Goal: Information Seeking & Learning: Learn about a topic

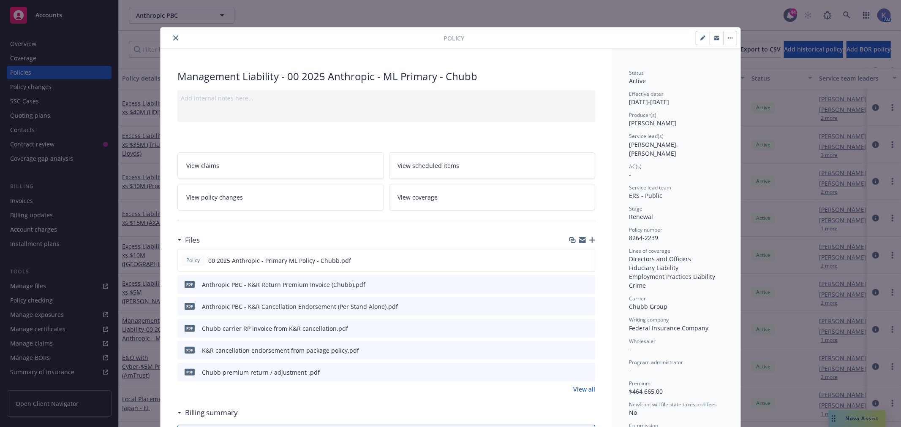
click at [173, 37] on icon "close" at bounding box center [175, 37] width 5 height 5
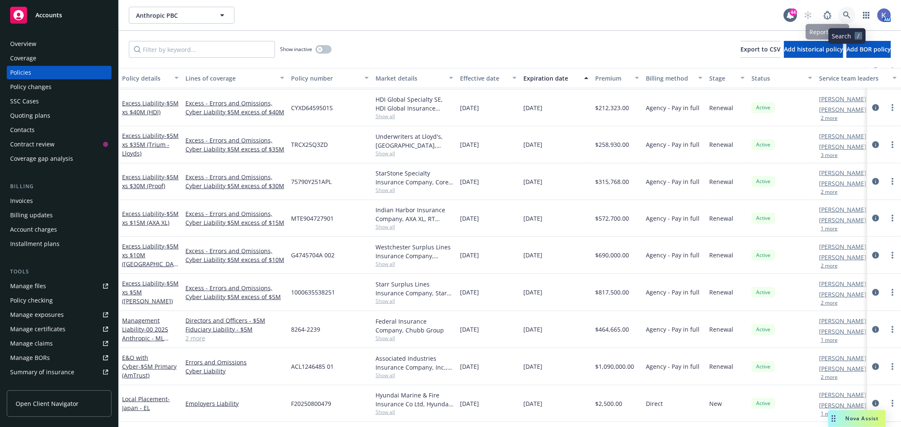
click at [846, 14] on icon at bounding box center [847, 15] width 8 height 8
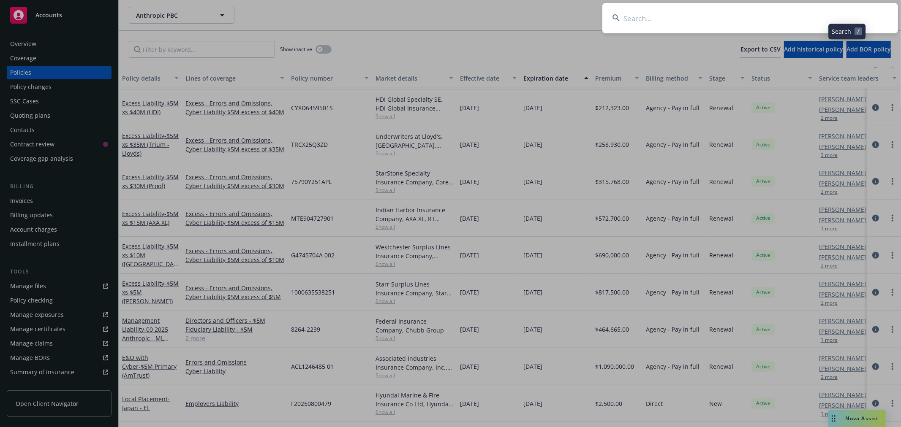
click at [817, 18] on input at bounding box center [750, 18] width 296 height 30
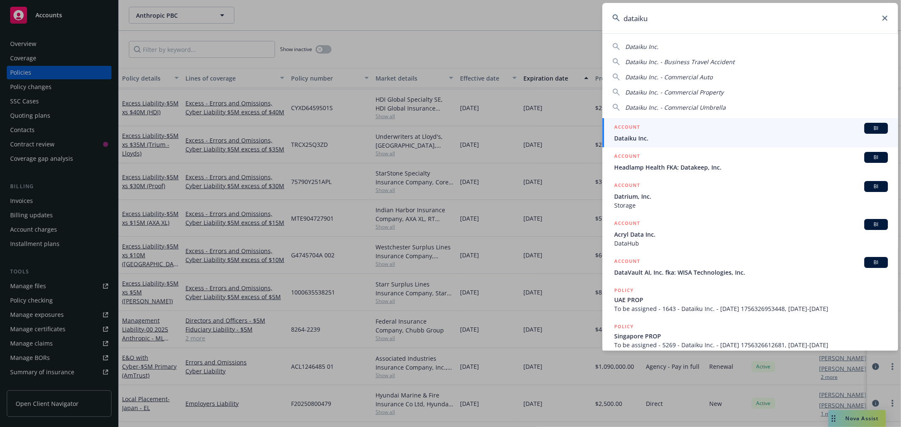
type input "dataiku"
click at [638, 136] on span "Dataiku Inc." at bounding box center [751, 138] width 274 height 9
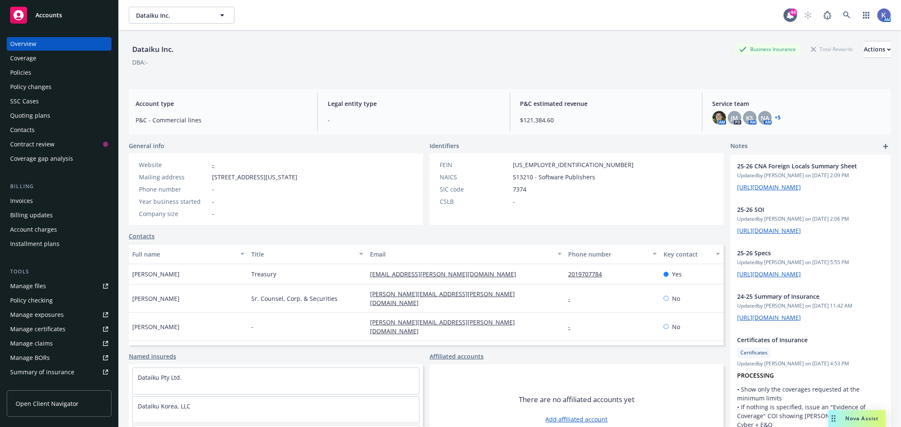
click at [22, 77] on div "Policies" at bounding box center [20, 73] width 21 height 14
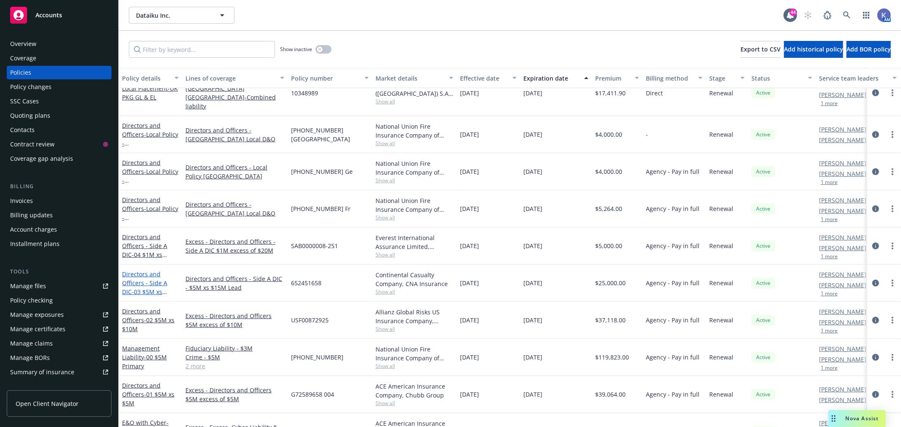
scroll to position [563, 0]
click at [142, 348] on link "Management Liability - 00 $5M Primary" at bounding box center [144, 357] width 45 height 26
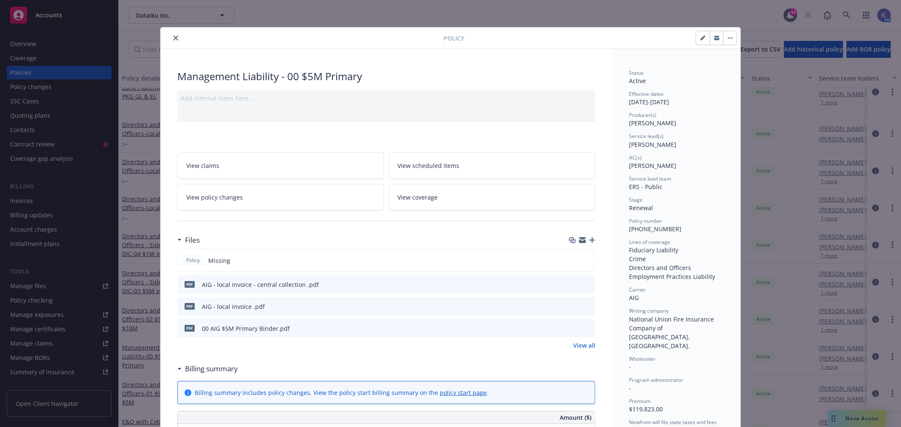
click at [173, 36] on icon "close" at bounding box center [175, 37] width 5 height 5
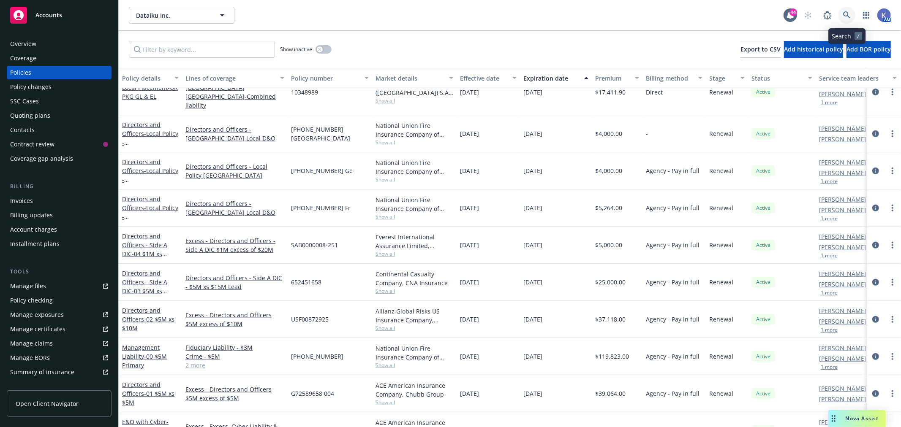
click at [849, 17] on icon at bounding box center [846, 14] width 7 height 7
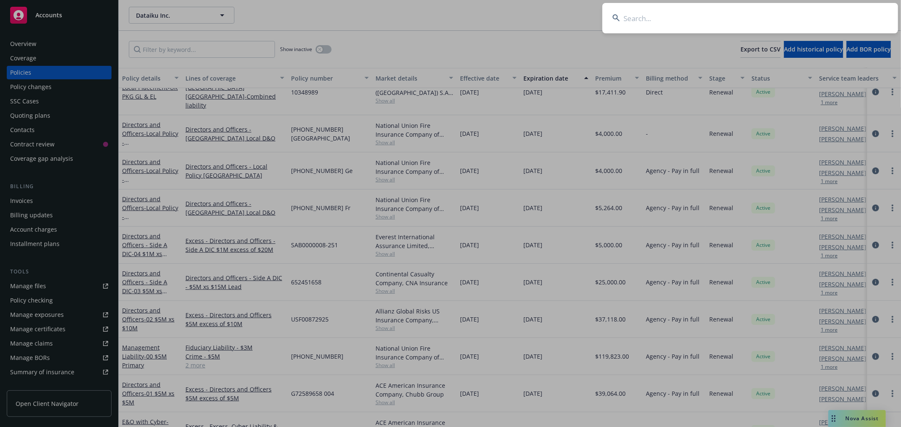
click at [784, 20] on input at bounding box center [750, 18] width 296 height 30
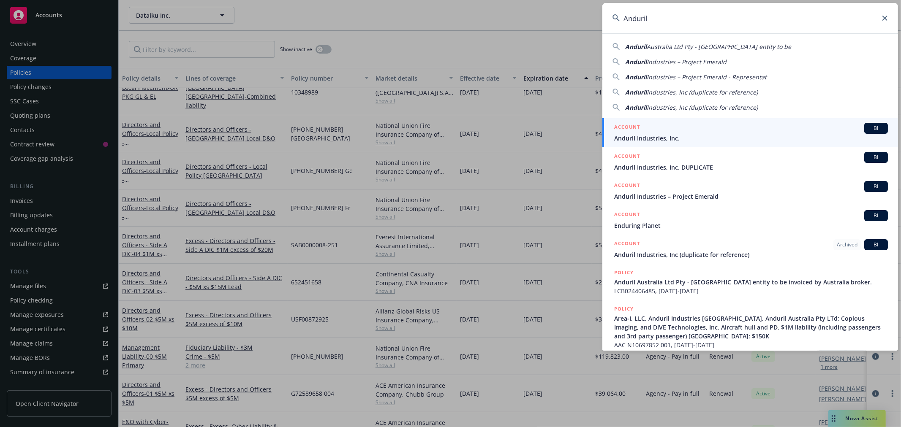
type input "Anduril"
click at [634, 135] on span "Anduril Industries, Inc." at bounding box center [751, 138] width 274 height 9
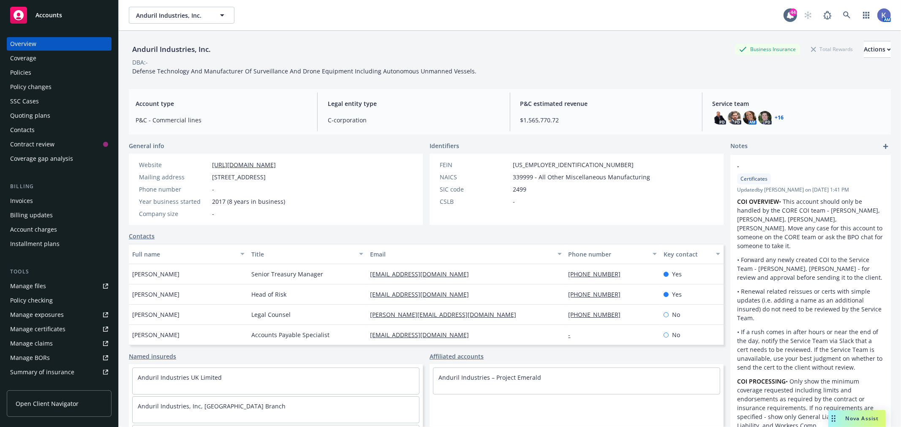
click at [35, 69] on div "Policies" at bounding box center [59, 73] width 98 height 14
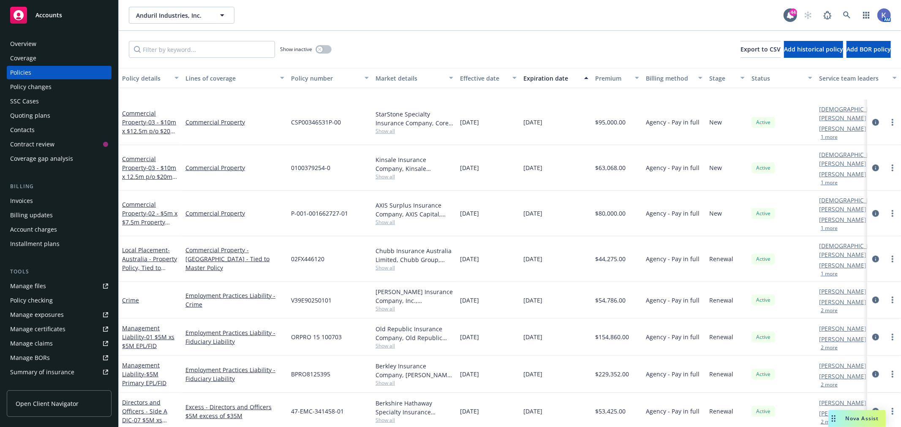
scroll to position [657, 0]
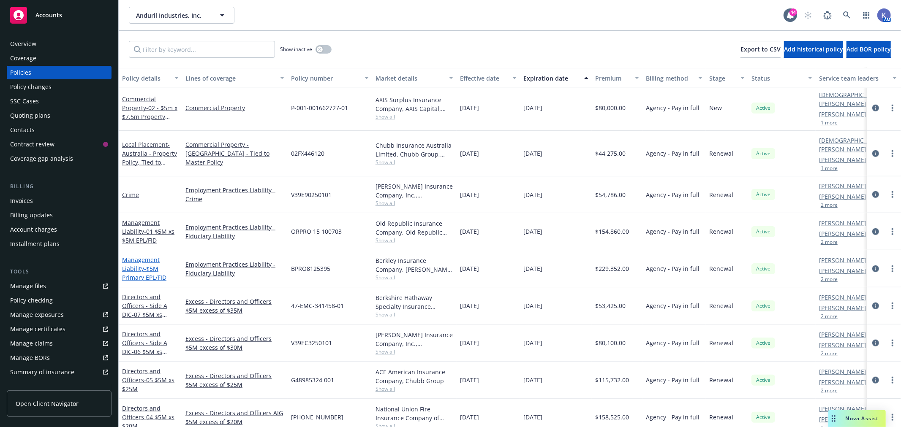
click at [134, 256] on link "Management Liability - $5M Primary EPL/FID" at bounding box center [144, 269] width 44 height 26
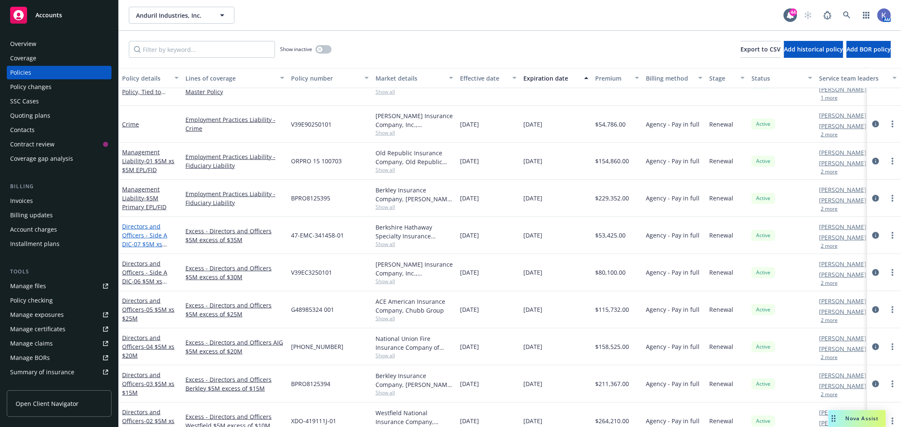
scroll to position [798, 0]
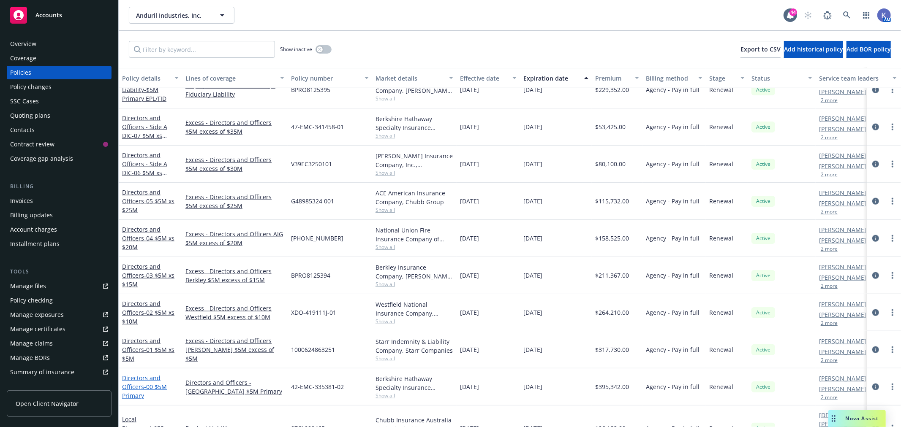
click at [149, 378] on link "Directors and Officers - 00 $5M Primary" at bounding box center [144, 387] width 45 height 26
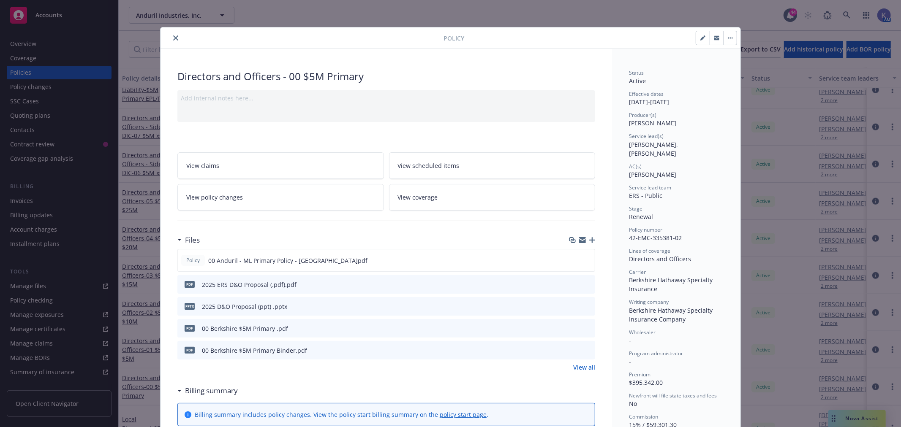
click at [700, 39] on icon "button" at bounding box center [702, 38] width 4 height 4
select select "RENEWAL"
select select "other"
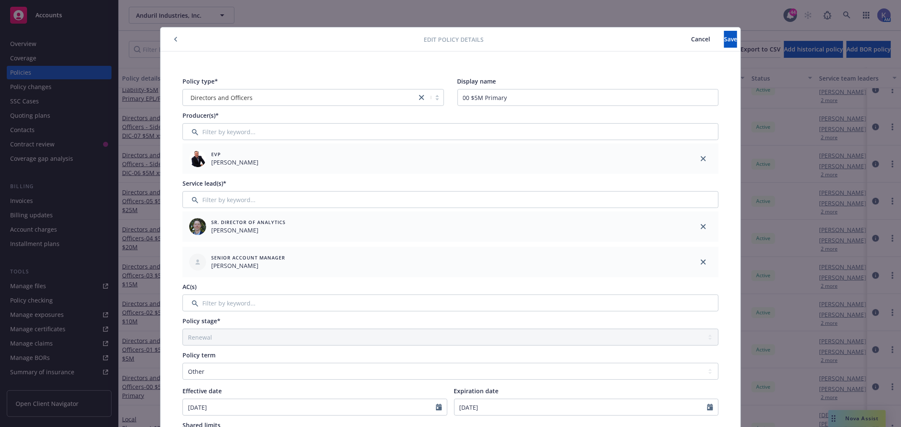
click at [691, 41] on span "Cancel" at bounding box center [700, 39] width 19 height 8
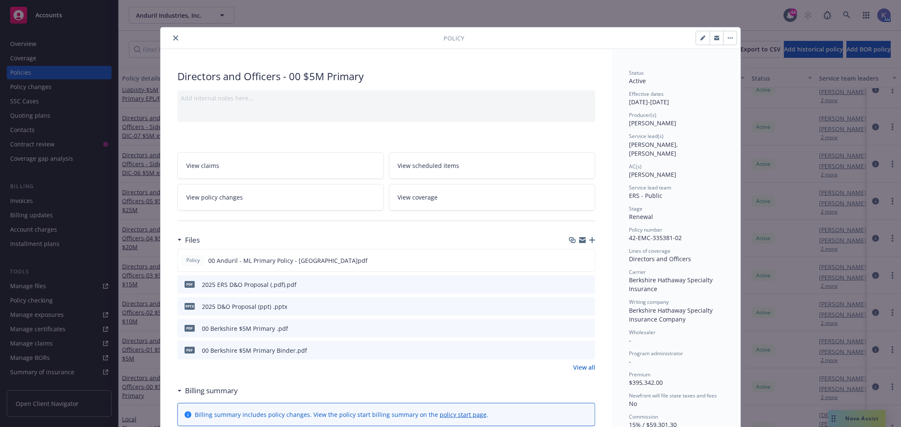
click at [174, 37] on icon "close" at bounding box center [175, 37] width 5 height 5
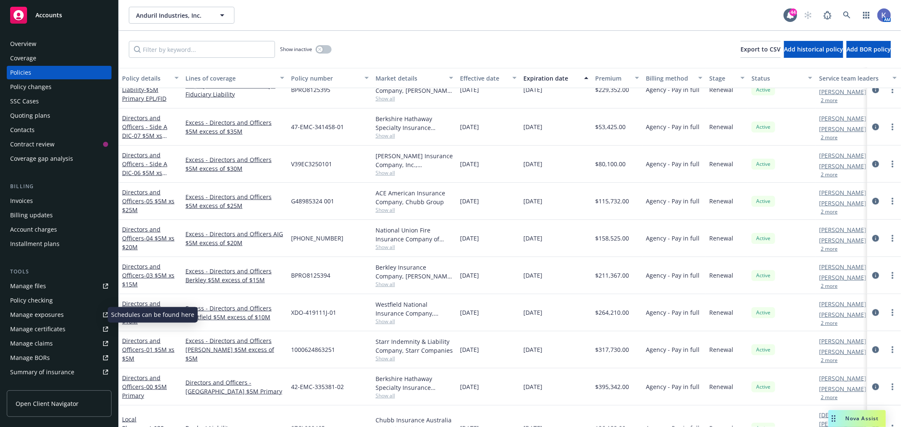
click at [52, 311] on div "Manage exposures" at bounding box center [37, 315] width 54 height 14
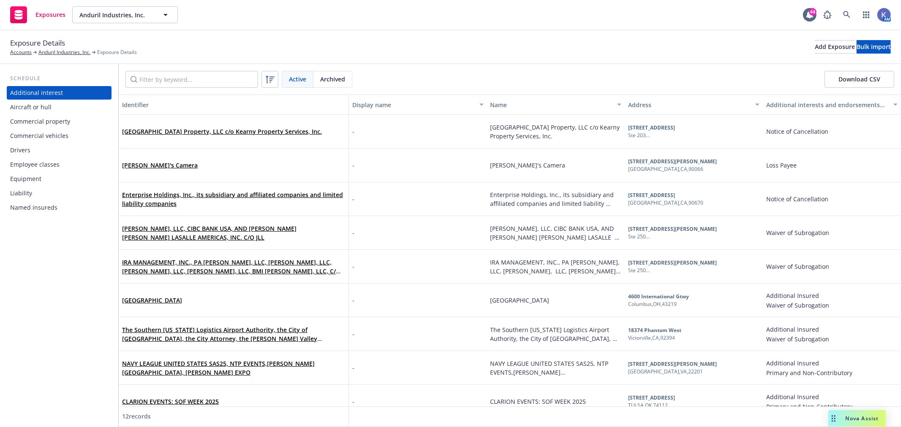
click at [27, 190] on div "Liability" at bounding box center [21, 194] width 22 height 14
click at [65, 52] on link "Anduril Industries, Inc." at bounding box center [64, 53] width 52 height 8
